Goal: Task Accomplishment & Management: Manage account settings

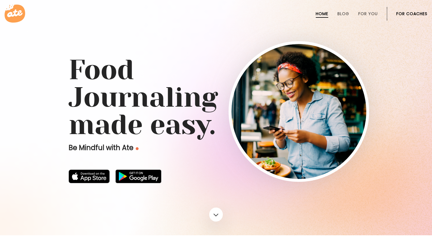
click at [418, 14] on link "For Coaches" at bounding box center [411, 13] width 31 height 5
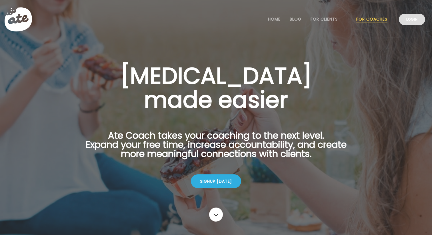
click at [416, 17] on link "Login" at bounding box center [412, 19] width 26 height 11
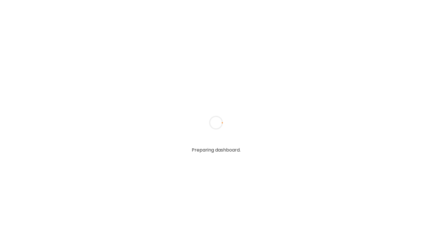
type input "**********"
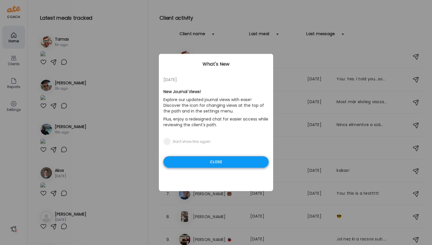
click at [196, 163] on div "Close" at bounding box center [215, 161] width 105 height 11
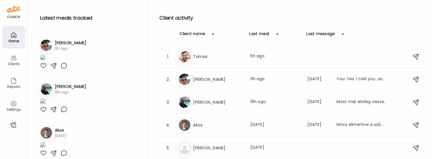
scroll to position [43, 0]
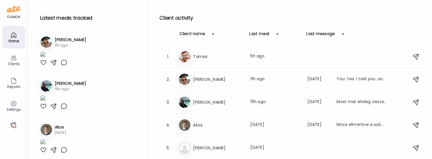
click at [43, 22] on div at bounding box center [43, 18] width 7 height 7
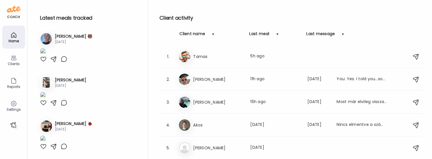
scroll to position [280, 0]
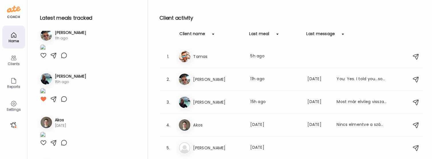
scroll to position [0, 0]
